Goal: Task Accomplishment & Management: Manage account settings

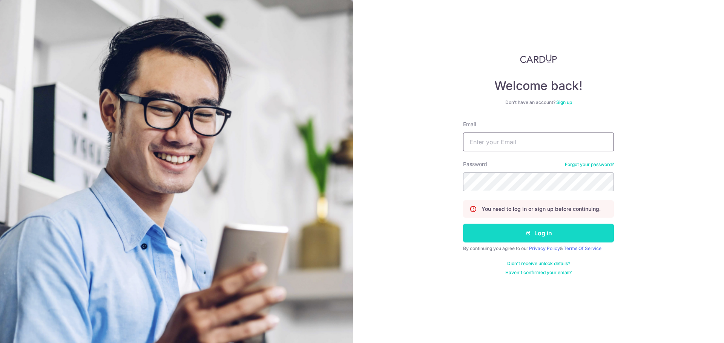
type input "[EMAIL_ADDRESS][DOMAIN_NAME]"
click at [488, 233] on button "Log in" at bounding box center [538, 233] width 151 height 19
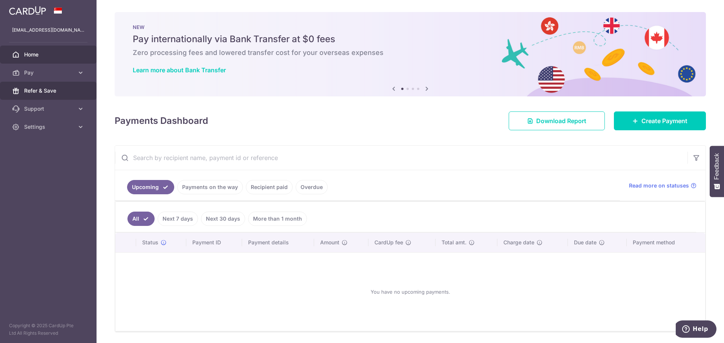
click at [51, 91] on span "Refer & Save" at bounding box center [49, 91] width 50 height 8
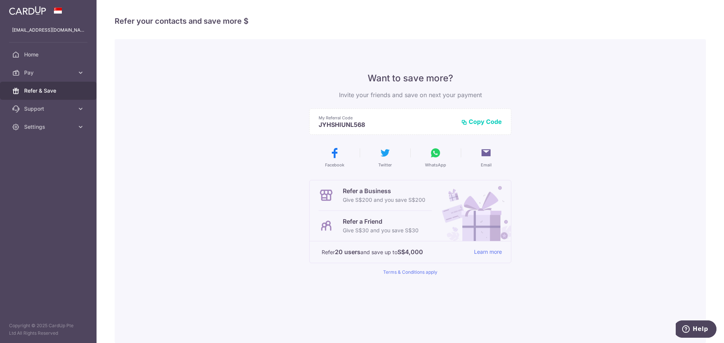
click at [474, 120] on button "Copy Code" at bounding box center [481, 122] width 41 height 8
